Goal: Task Accomplishment & Management: Use online tool/utility

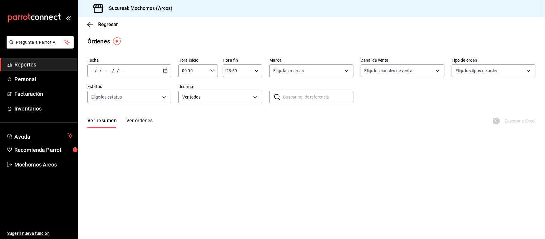
click at [157, 44] on div "Órdenes" at bounding box center [311, 41] width 467 height 9
click at [135, 121] on button "Ver órdenes" at bounding box center [139, 123] width 26 height 10
click at [111, 116] on div "Ver resumen Ver órdenes Exportar a Excel" at bounding box center [311, 118] width 448 height 17
click at [108, 120] on button "Ver resumen" at bounding box center [101, 123] width 28 height 10
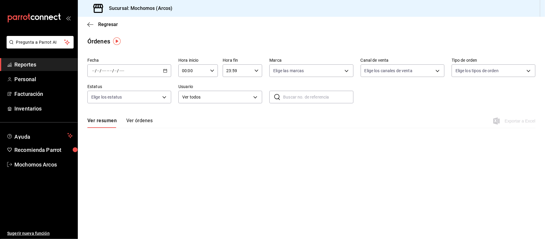
click at [51, 63] on span "Reportes" at bounding box center [43, 64] width 58 height 8
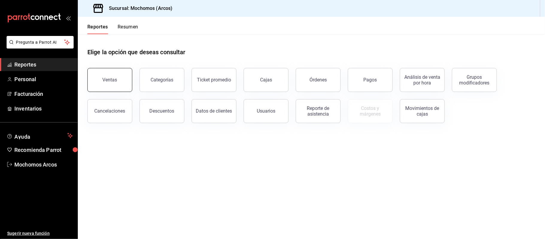
click at [108, 82] on div "Ventas" at bounding box center [110, 80] width 15 height 6
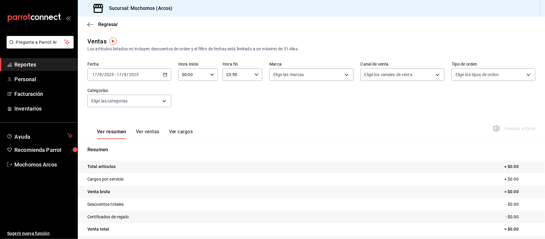
click at [165, 72] on icon "button" at bounding box center [165, 74] width 4 height 4
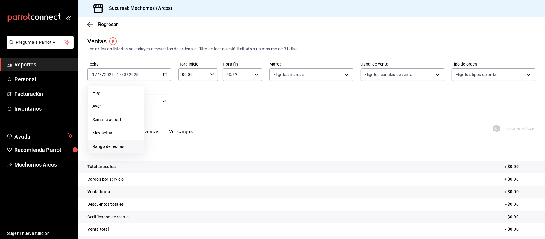
click at [113, 146] on span "Rango de fechas" at bounding box center [116, 146] width 46 height 6
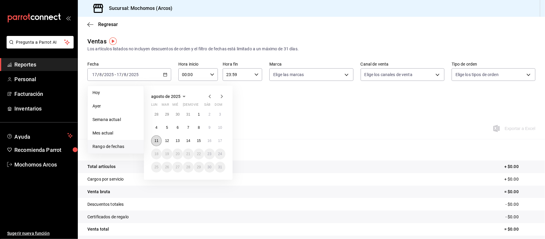
click at [158, 141] on abbr "11" at bounding box center [156, 141] width 4 height 4
click at [211, 139] on abbr "16" at bounding box center [209, 141] width 4 height 4
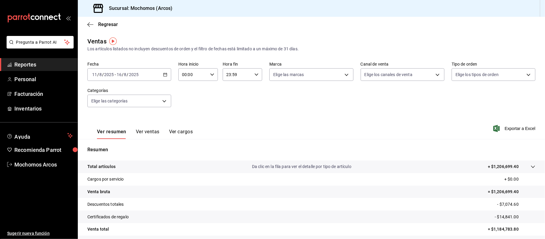
click at [163, 76] on \(Stroke\) "button" at bounding box center [165, 74] width 4 height 3
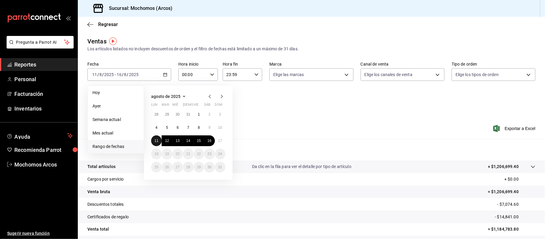
click at [156, 142] on abbr "11" at bounding box center [156, 141] width 4 height 4
click at [222, 142] on button "17" at bounding box center [220, 140] width 10 height 11
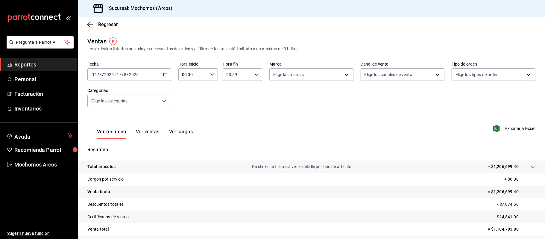
click at [258, 73] on div "23:59 Hora fin" at bounding box center [243, 74] width 40 height 13
click at [229, 91] on span "00" at bounding box center [231, 89] width 10 height 5
type input "00:59"
click at [513, 128] on div at bounding box center [272, 119] width 545 height 239
click at [507, 129] on span "Exportar a Excel" at bounding box center [515, 128] width 41 height 7
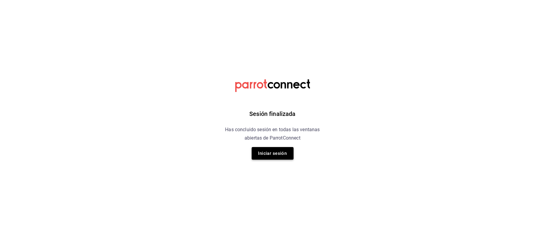
click at [260, 152] on button "Iniciar sesión" at bounding box center [273, 153] width 42 height 13
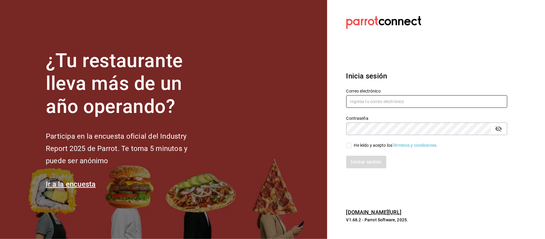
type input "mochomos.arcos@grupocosteno.com"
click at [356, 144] on div "He leído y acepto los Términos y condiciones." at bounding box center [396, 145] width 84 height 6
click at [352, 144] on input "He leído y acepto los Términos y condiciones." at bounding box center [348, 145] width 5 height 5
checkbox input "true"
click at [358, 159] on button "Iniciar sesión" at bounding box center [366, 162] width 41 height 13
